Goal: Transaction & Acquisition: Purchase product/service

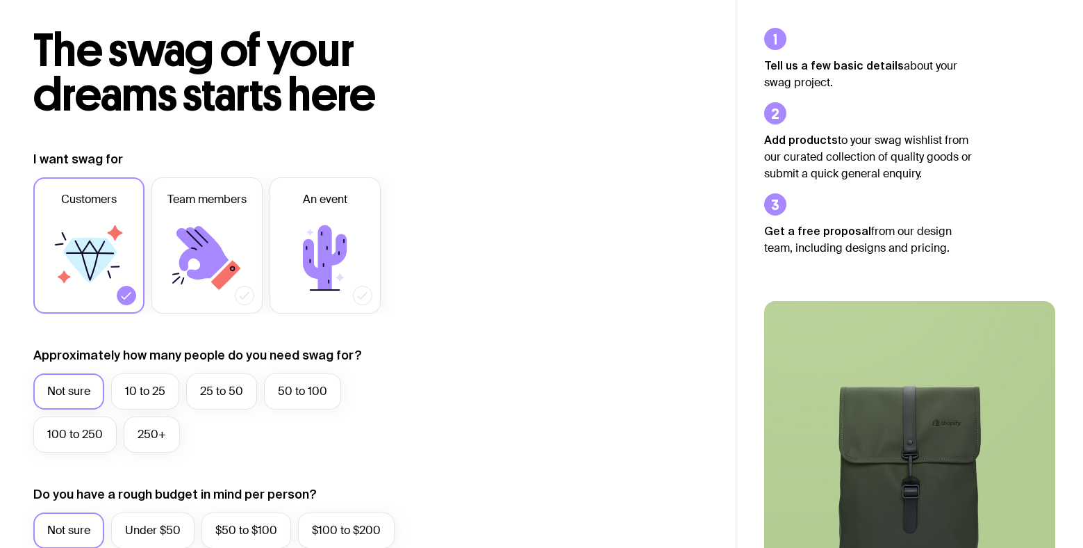
scroll to position [143, 0]
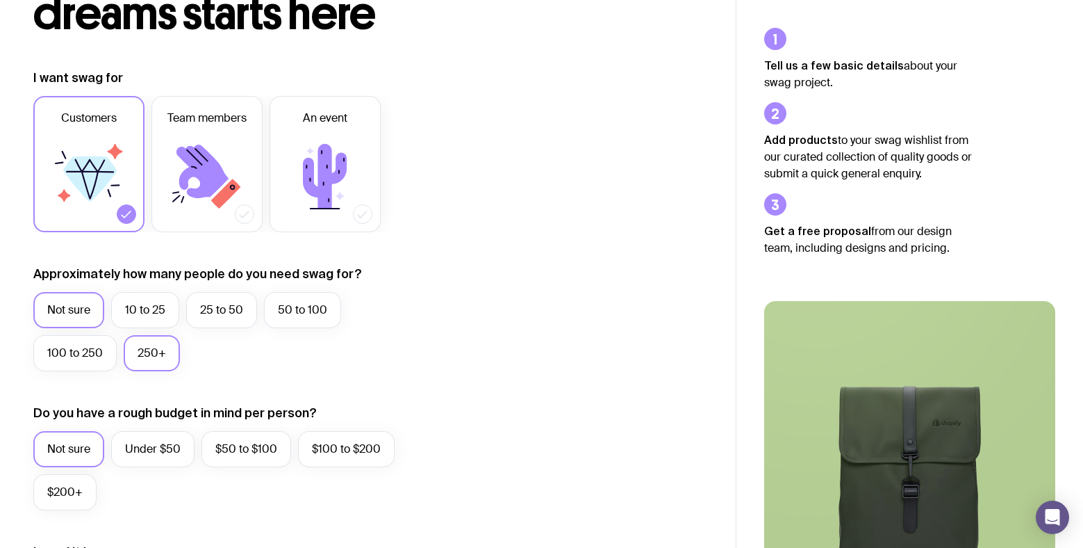
click at [141, 353] on label "250+" at bounding box center [152, 353] width 56 height 36
click at [0, 0] on input "250+" at bounding box center [0, 0] width 0 height 0
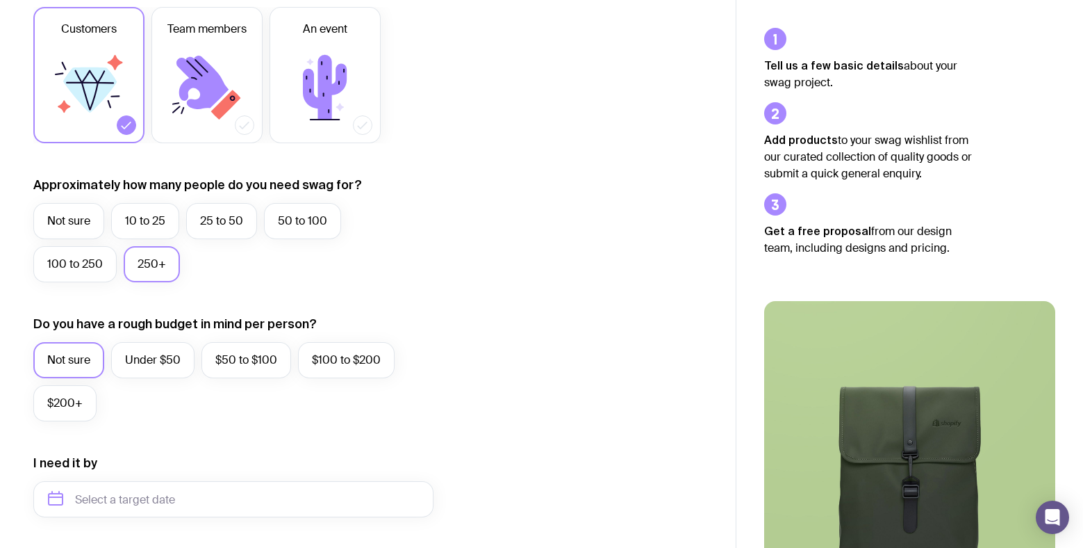
scroll to position [272, 0]
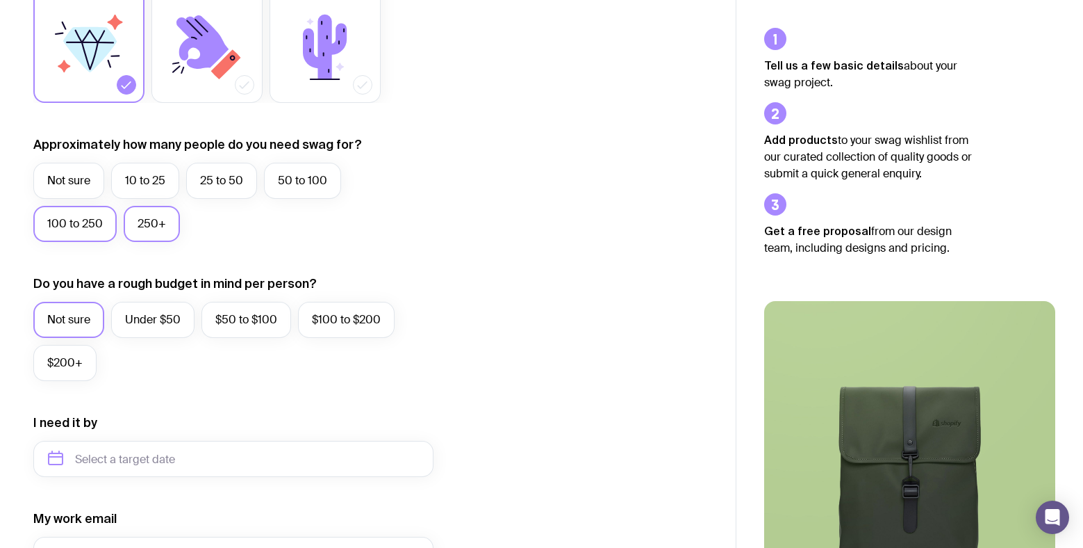
click at [51, 227] on label "100 to 250" at bounding box center [74, 224] width 83 height 36
click at [0, 0] on input "100 to 250" at bounding box center [0, 0] width 0 height 0
click at [141, 320] on label "Under $50" at bounding box center [152, 320] width 83 height 36
click at [0, 0] on input "Under $50" at bounding box center [0, 0] width 0 height 0
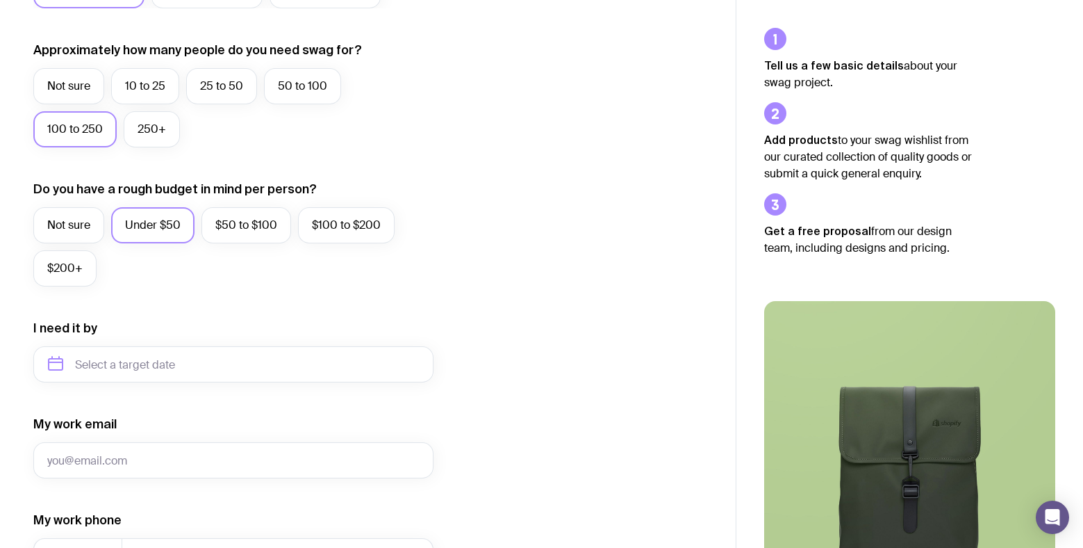
scroll to position [374, 0]
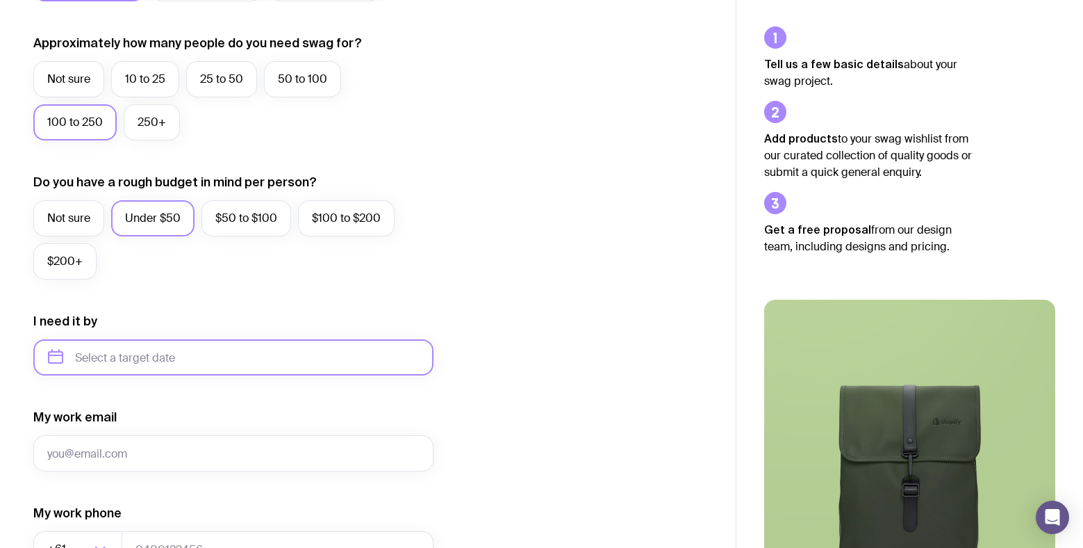
click at [186, 352] on input "text" at bounding box center [233, 357] width 400 height 36
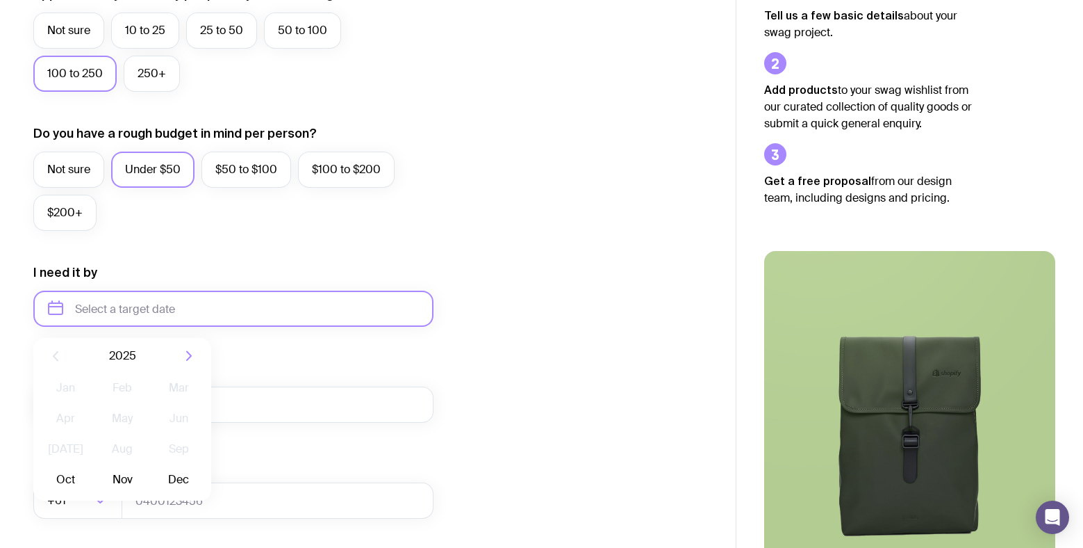
scroll to position [634, 0]
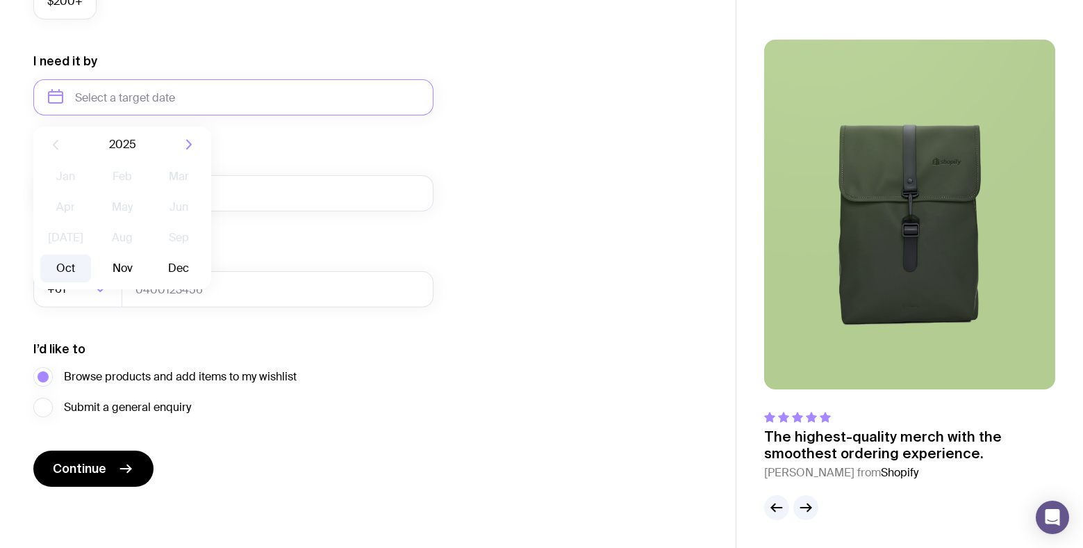
click at [55, 270] on button "Oct" at bounding box center [65, 268] width 51 height 28
type input "[DATE]"
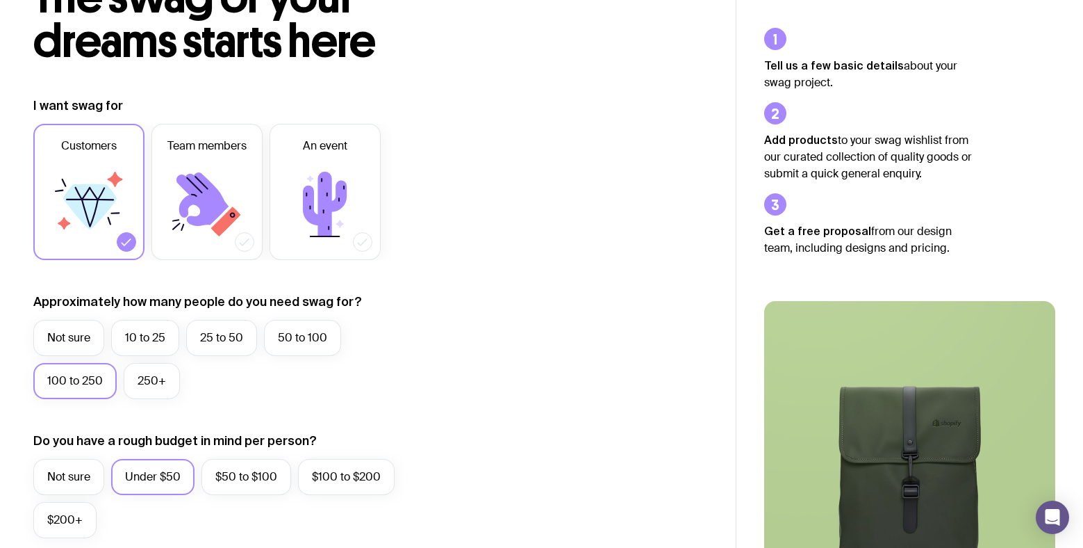
scroll to position [0, 0]
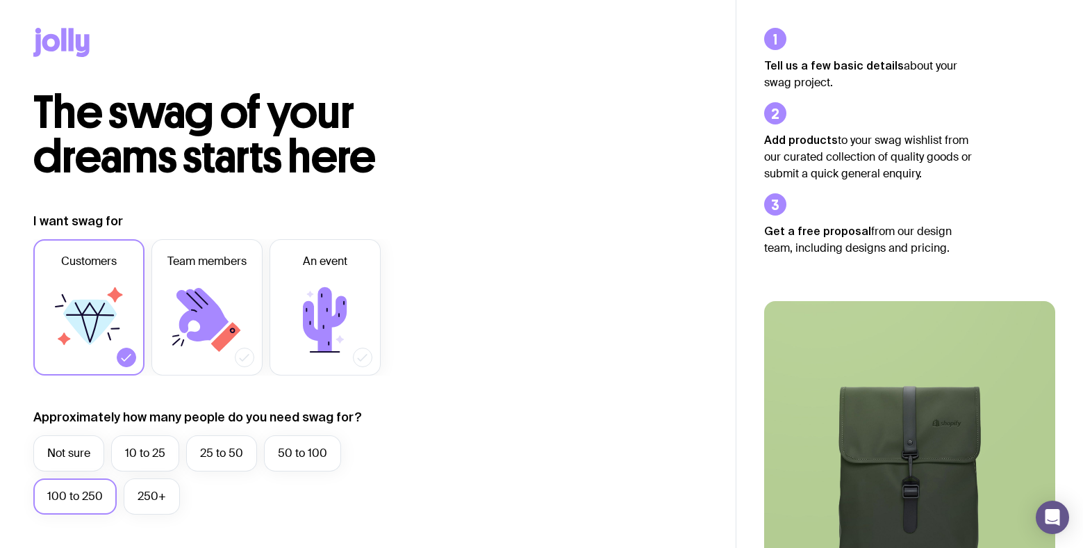
click at [48, 29] on icon at bounding box center [61, 42] width 56 height 29
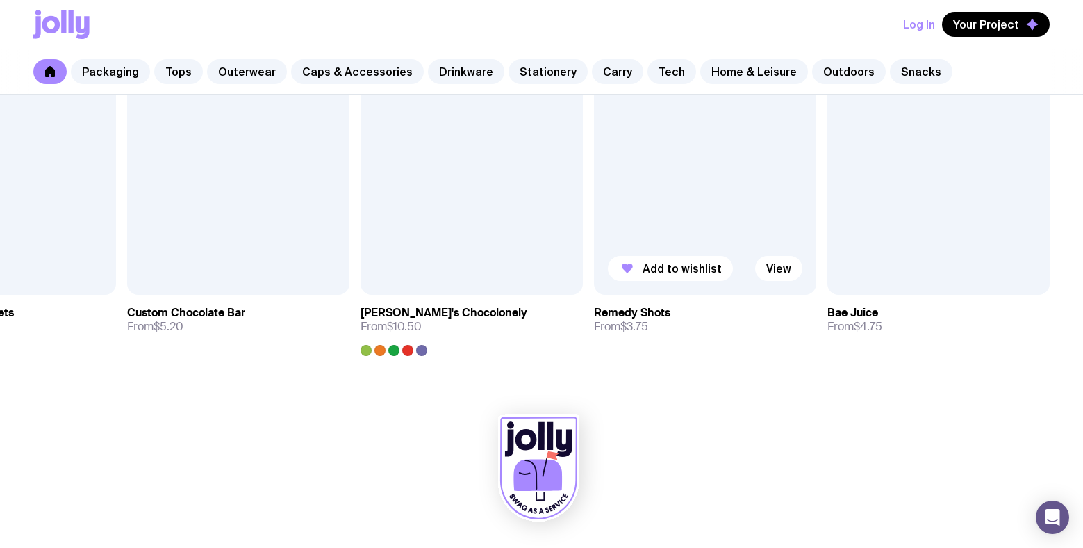
scroll to position [4725, 0]
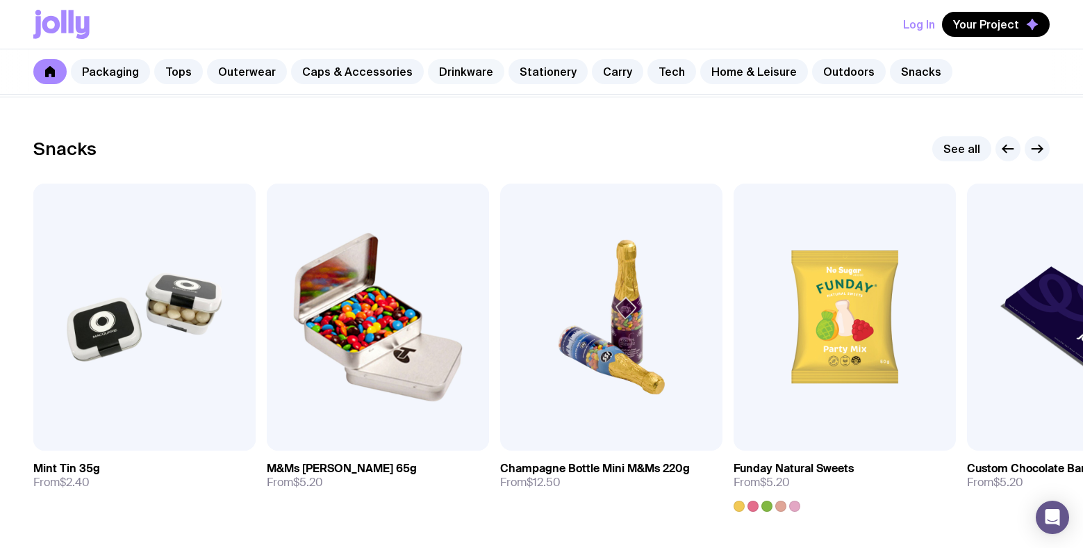
click at [461, 74] on link "Drinkware" at bounding box center [466, 71] width 76 height 25
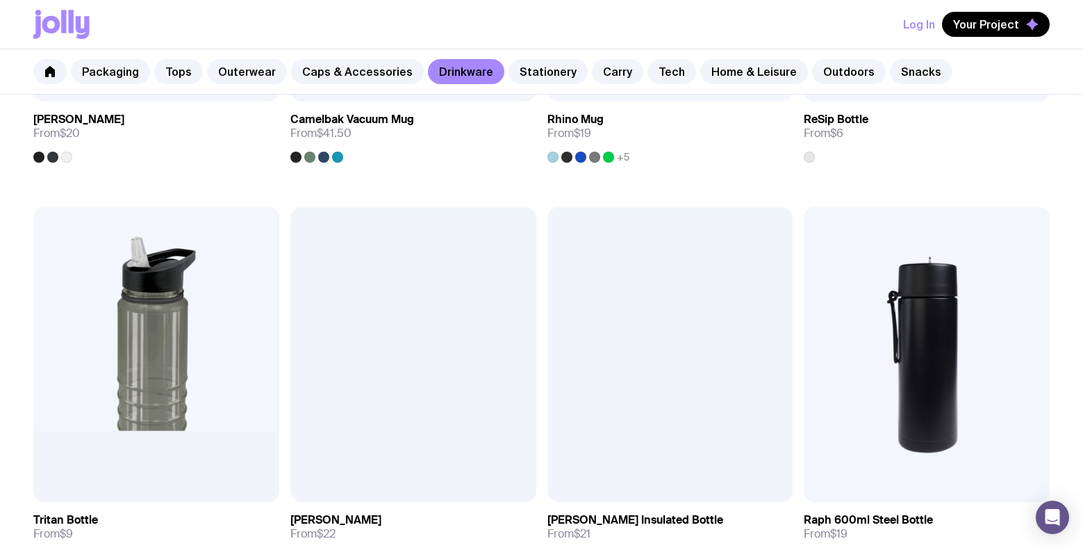
scroll to position [1506, 0]
